Goal: Register for event/course

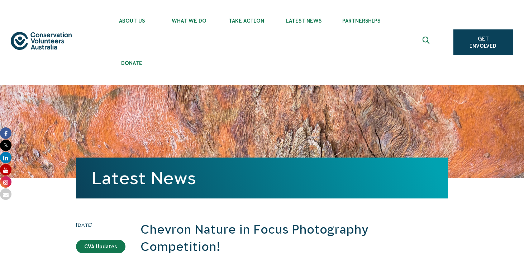
scroll to position [592, 0]
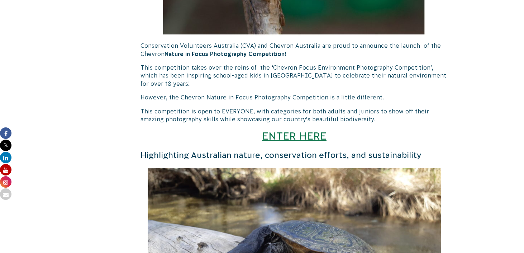
click at [294, 136] on link "ENTER HERE" at bounding box center [294, 136] width 65 height 12
click at [283, 133] on link "ENTER HERE" at bounding box center [294, 136] width 65 height 12
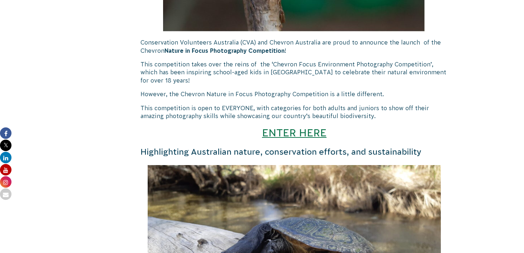
scroll to position [592, 0]
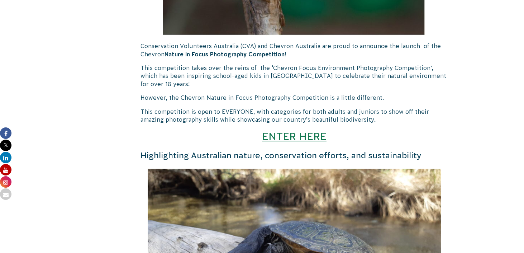
click at [296, 133] on link "ENTER HERE" at bounding box center [294, 136] width 65 height 12
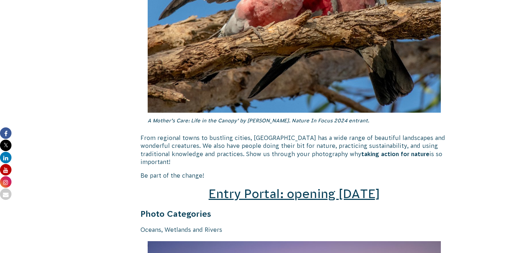
scroll to position [1005, 0]
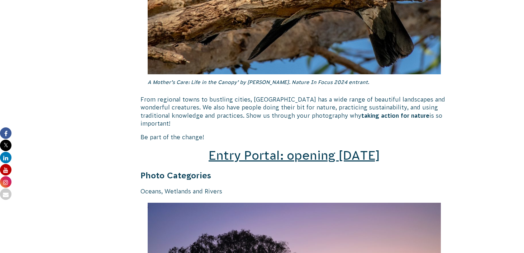
click at [265, 148] on span "Entry Portal: opening July 4" at bounding box center [294, 155] width 171 height 14
